Goal: Task Accomplishment & Management: Manage account settings

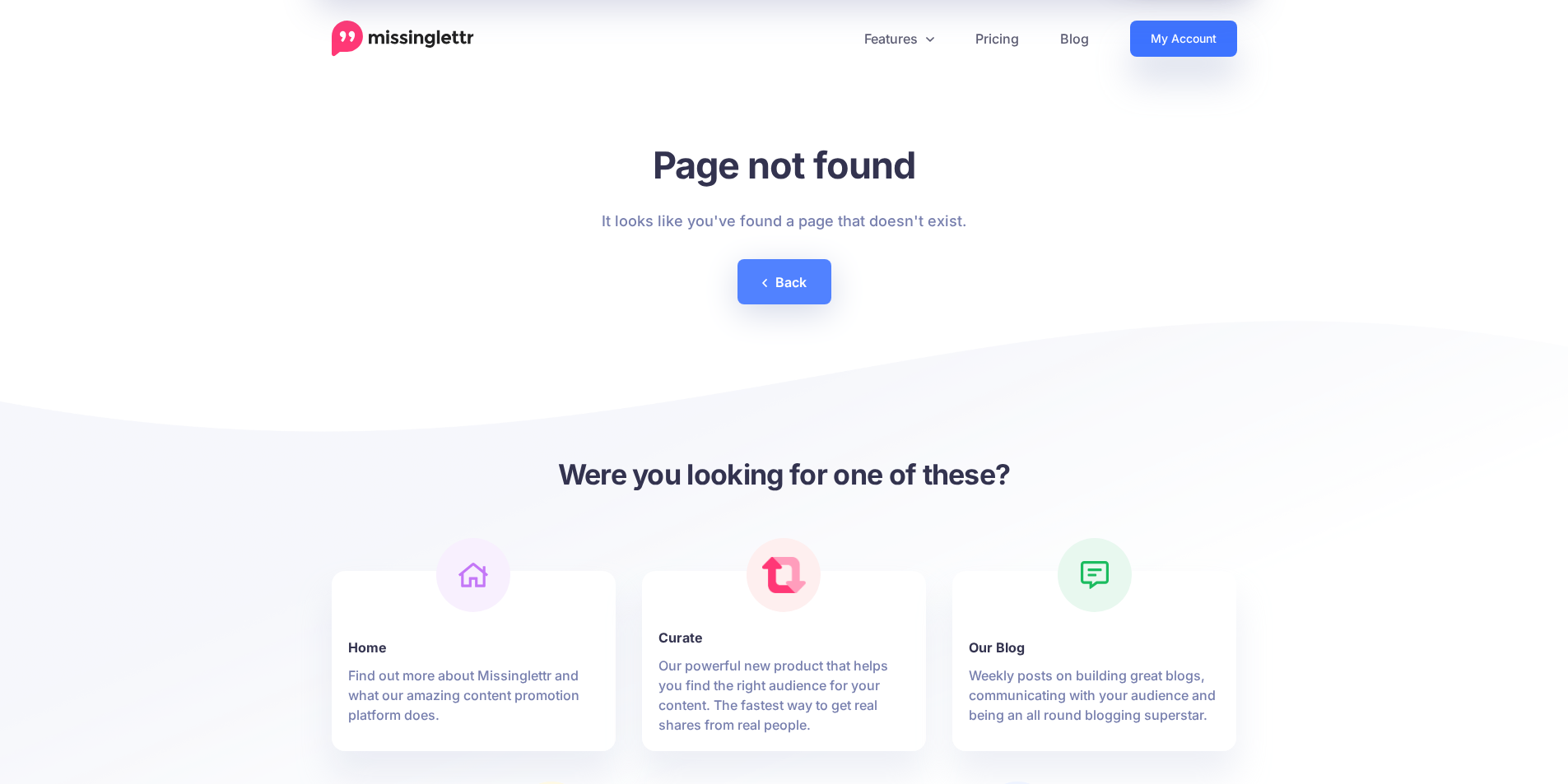
click at [1205, 43] on link "My Account" at bounding box center [1184, 39] width 107 height 36
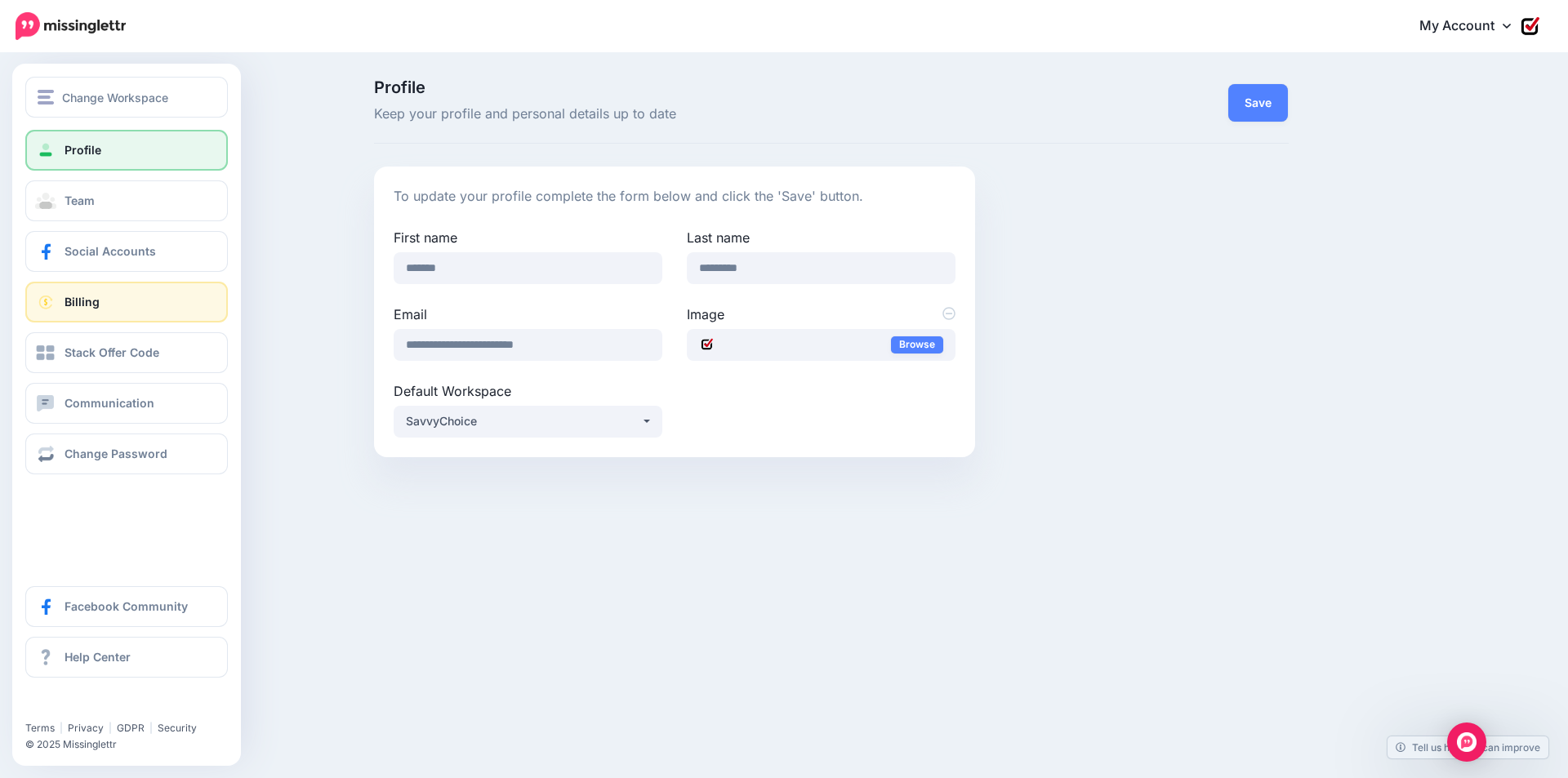
click at [108, 301] on link "Billing" at bounding box center [127, 302] width 202 height 41
